Goal: Find contact information: Find contact information

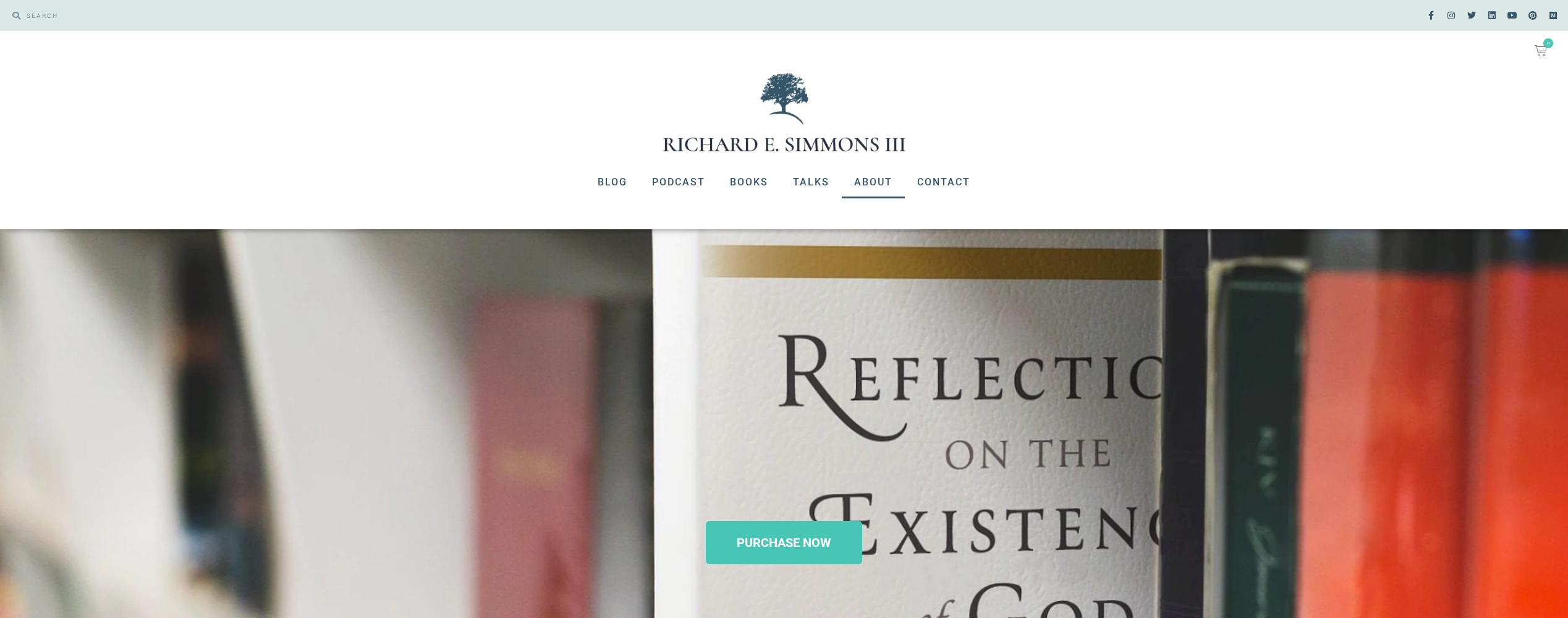
click at [873, 183] on link "About" at bounding box center [873, 183] width 63 height 32
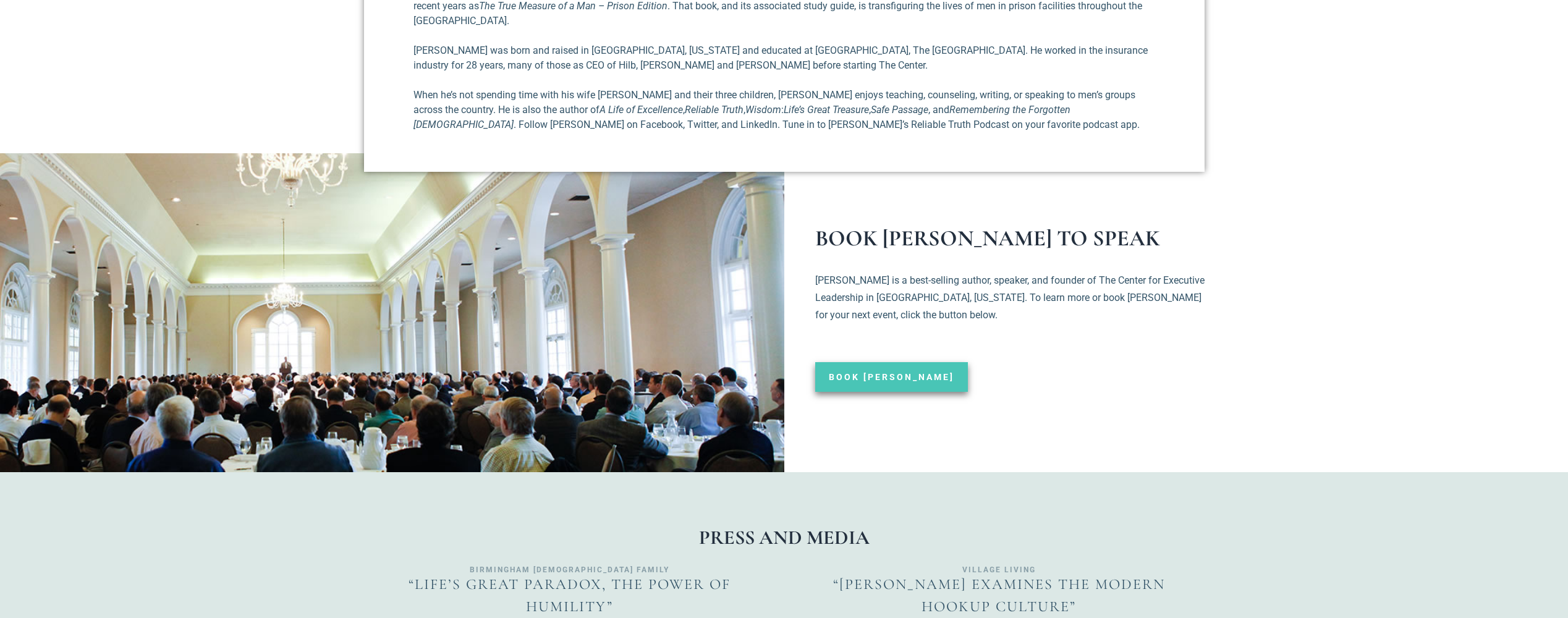
scroll to position [1112, 0]
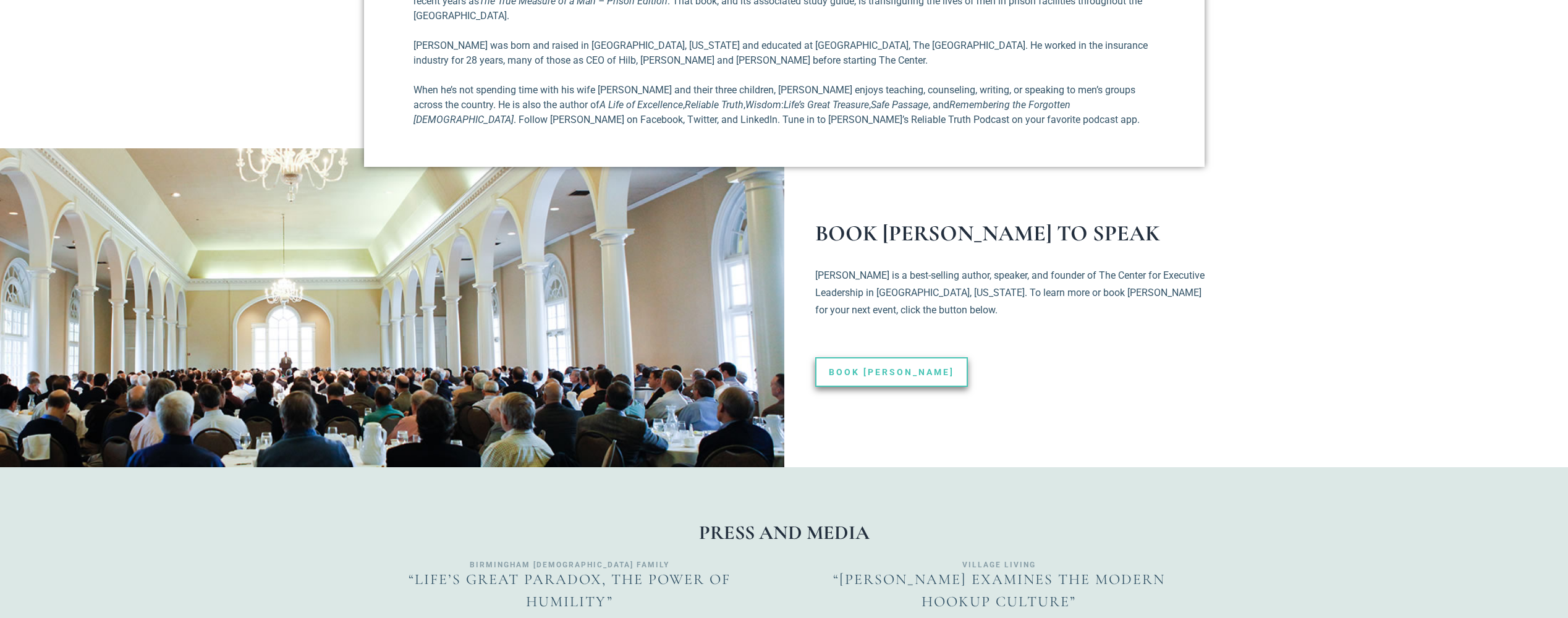
click at [839, 368] on span "Book Richard" at bounding box center [891, 372] width 126 height 9
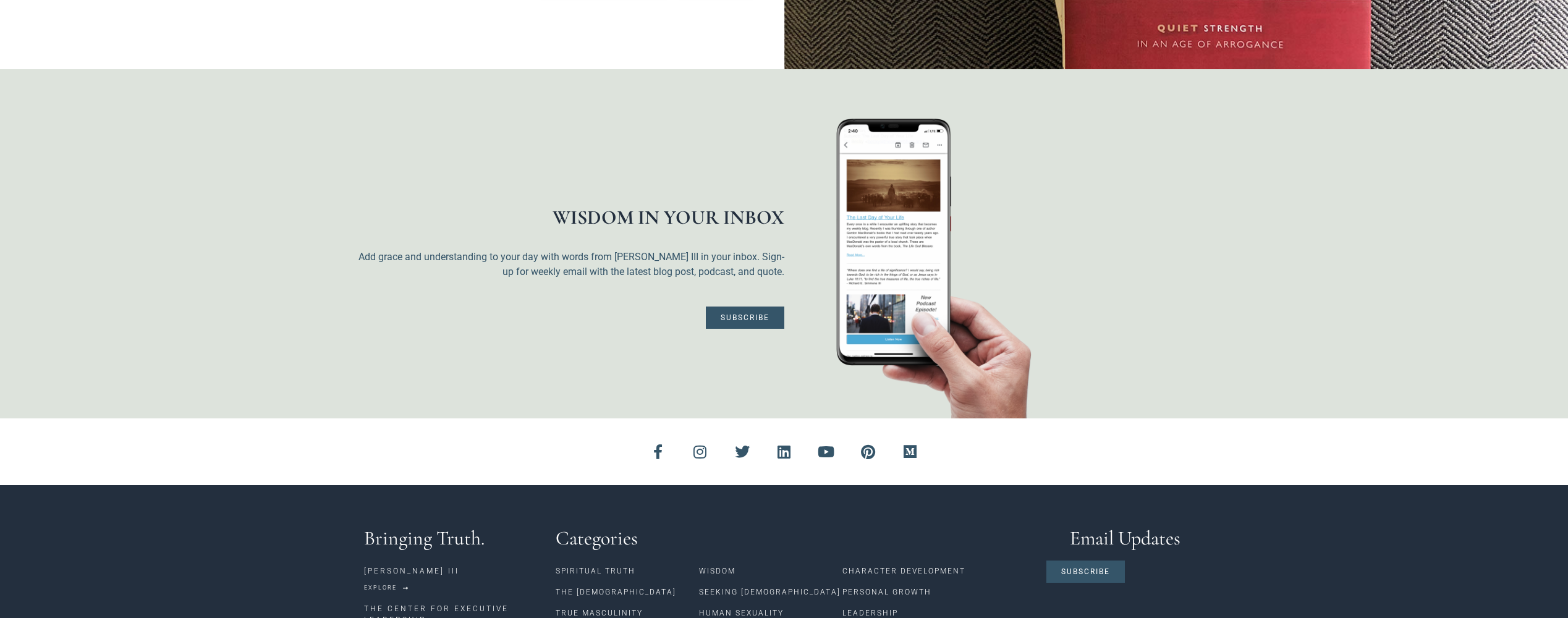
scroll to position [3130, 0]
